Goal: Transaction & Acquisition: Purchase product/service

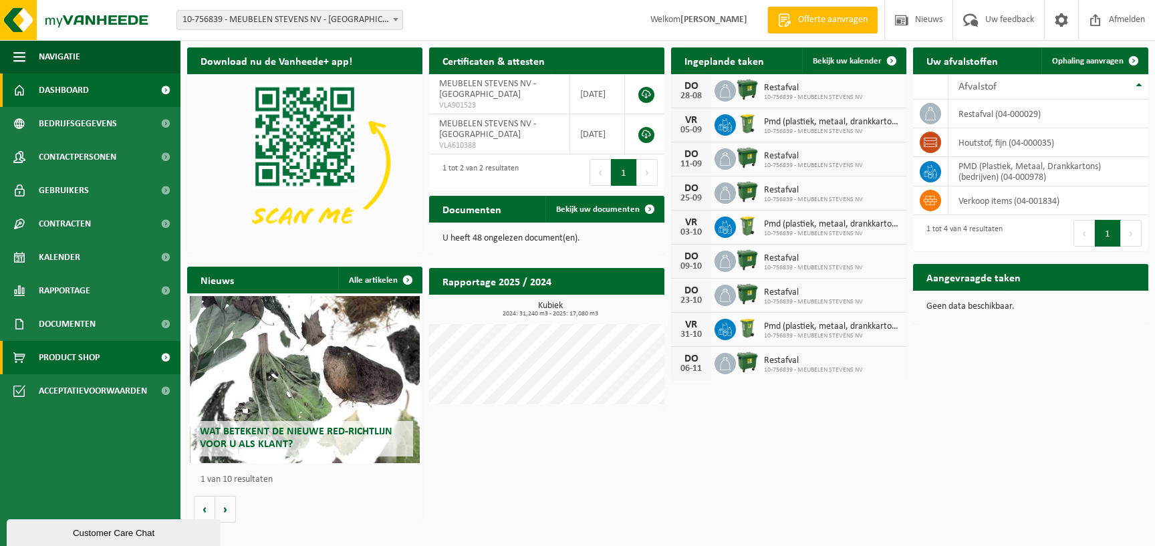
click at [103, 361] on link "Product Shop" at bounding box center [90, 357] width 181 height 33
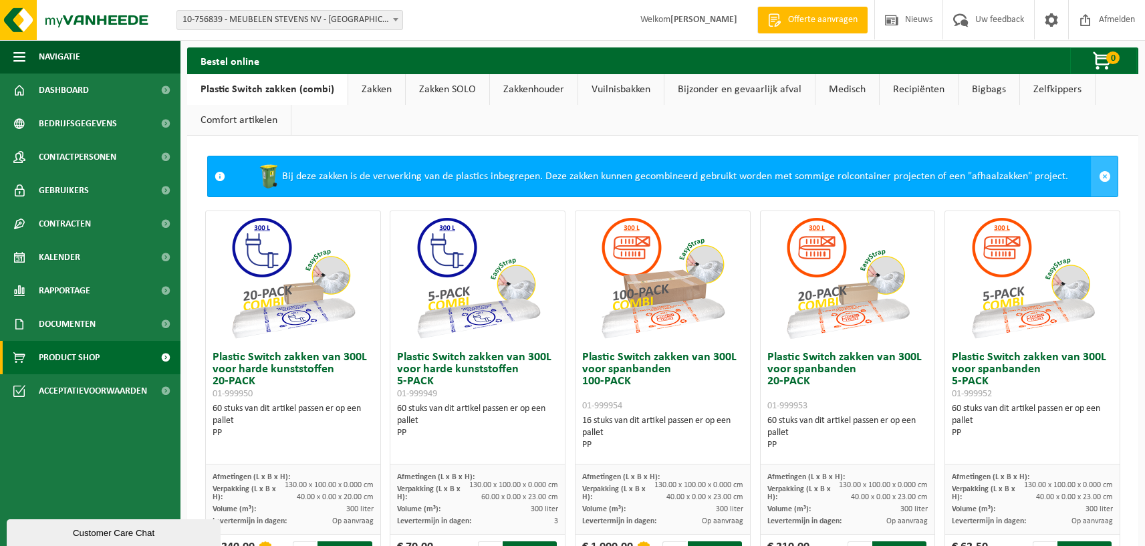
click at [1100, 185] on link at bounding box center [1105, 176] width 26 height 40
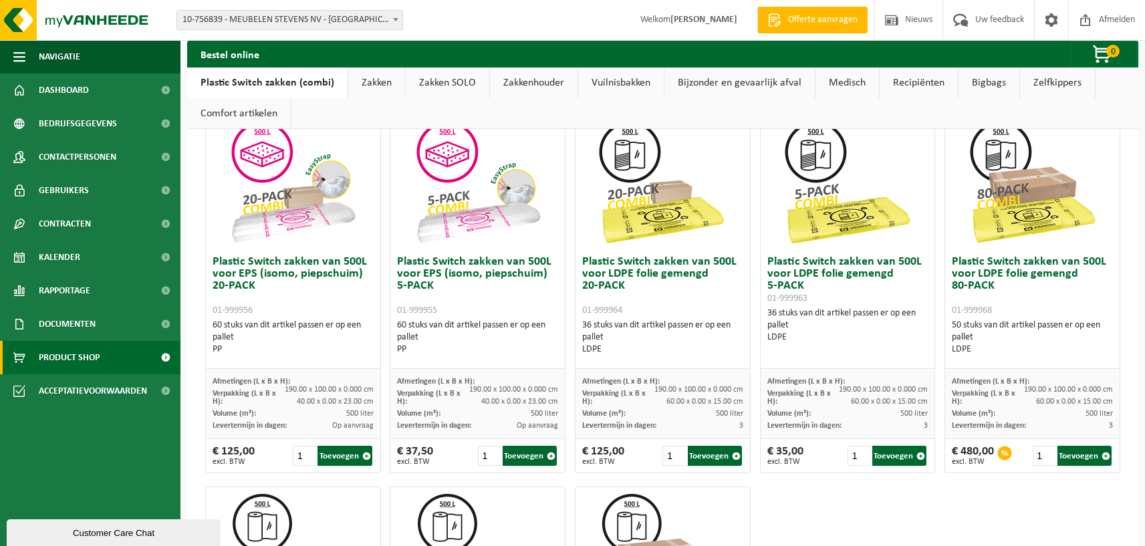
scroll to position [417, 0]
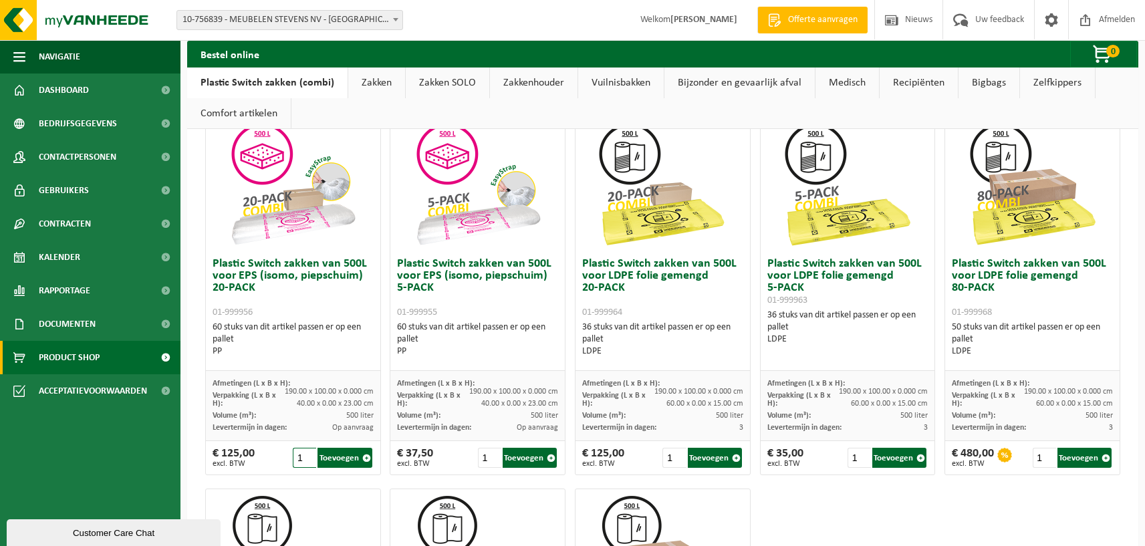
click at [300, 457] on input "1" at bounding box center [304, 458] width 23 height 20
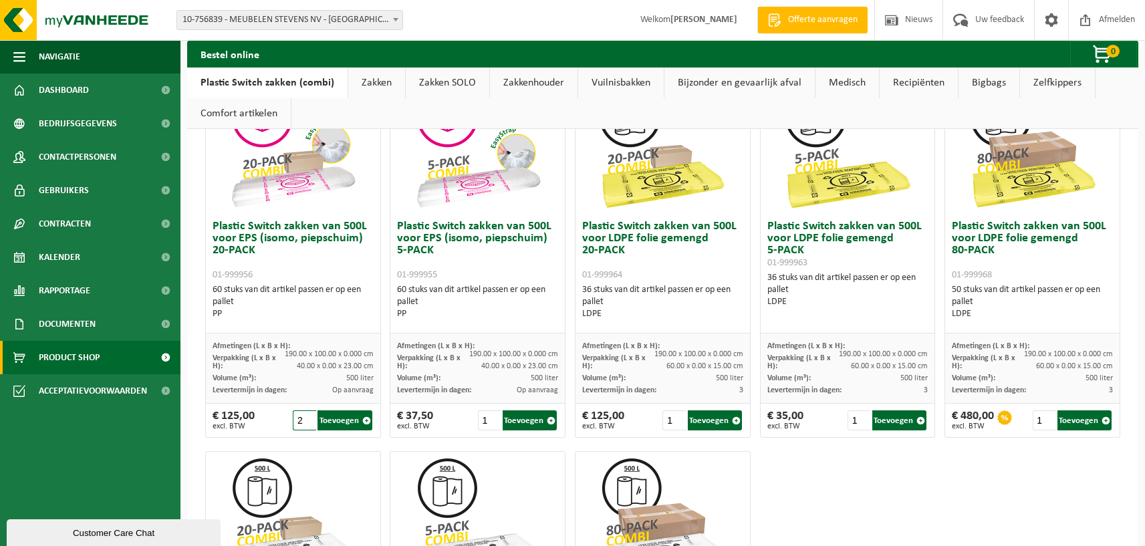
scroll to position [455, 0]
click at [332, 412] on button "Toevoegen" at bounding box center [345, 420] width 54 height 20
type input "1"
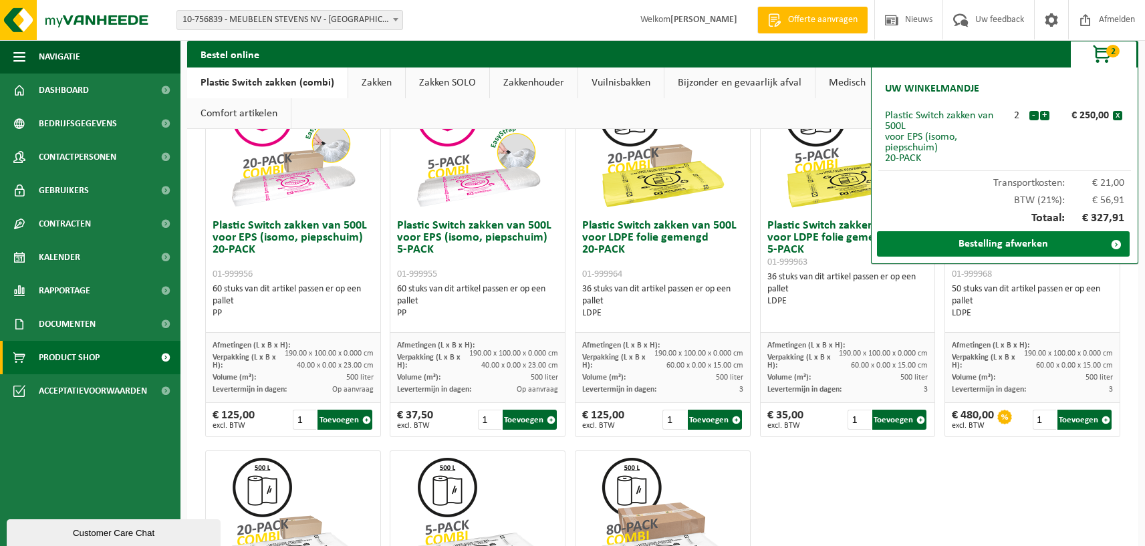
click at [1002, 243] on link "Bestelling afwerken" at bounding box center [1003, 243] width 253 height 25
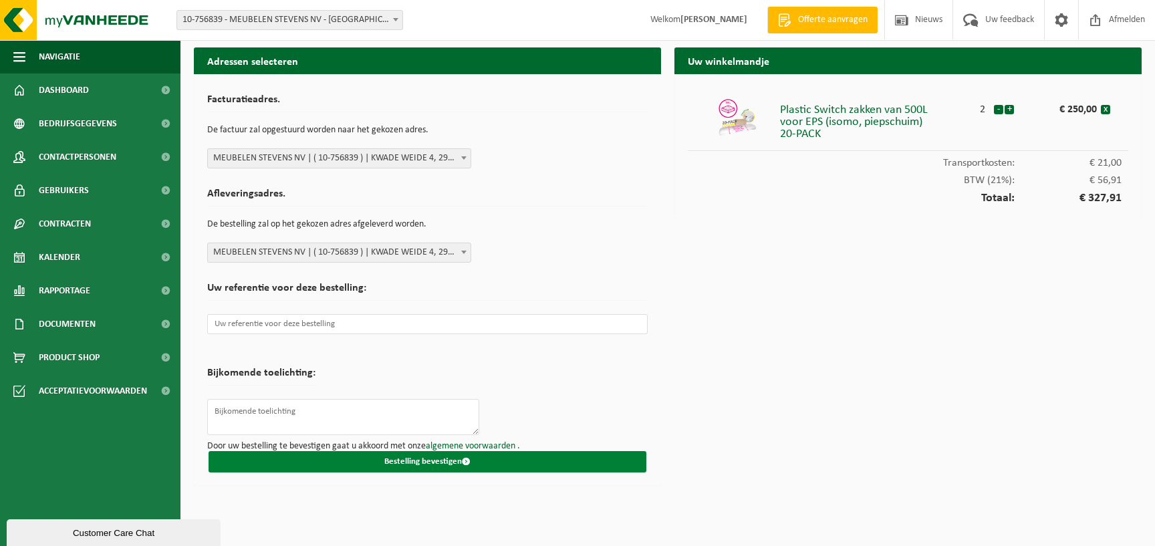
click at [467, 460] on span "submit" at bounding box center [466, 461] width 9 height 9
